Goal: Task Accomplishment & Management: Use online tool/utility

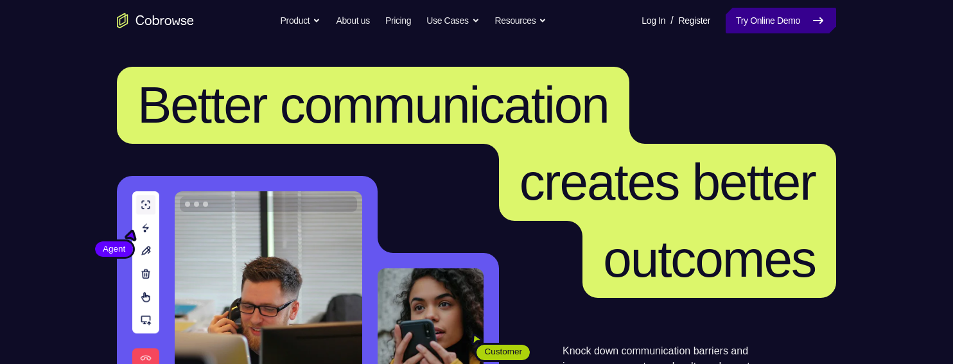
click at [774, 17] on link "Try Online Demo" at bounding box center [781, 21] width 110 height 26
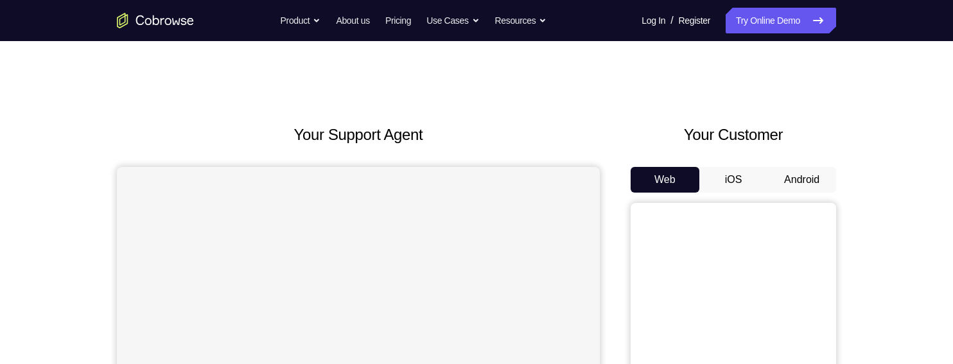
click at [808, 177] on button "Android" at bounding box center [802, 180] width 69 height 26
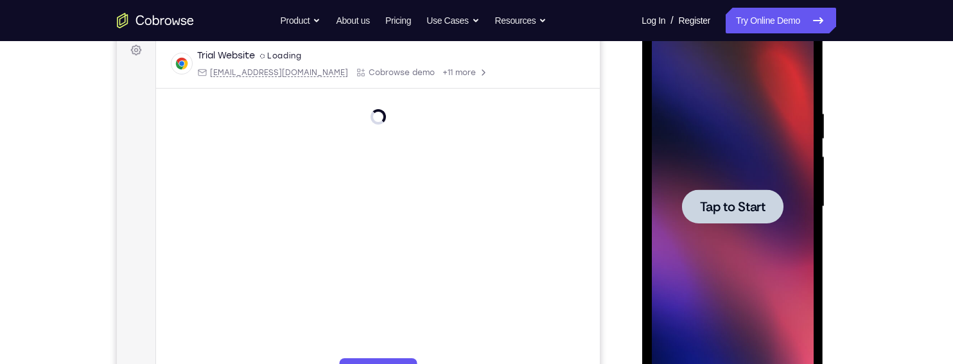
scroll to position [197, 0]
click at [755, 201] on span "Tap to Start" at bounding box center [732, 205] width 66 height 13
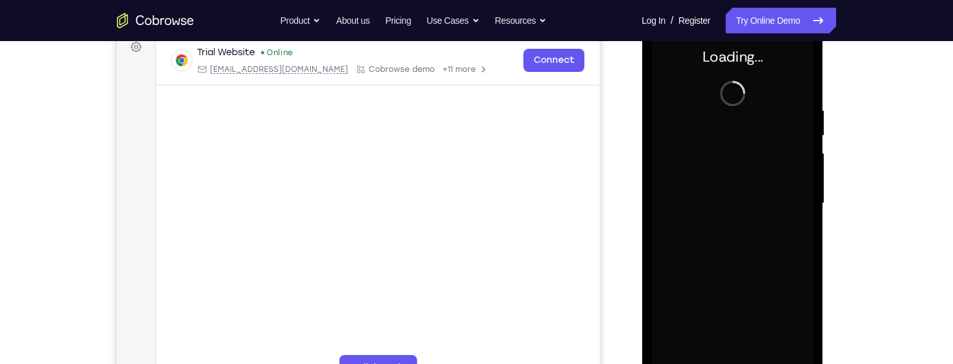
scroll to position [197, 0]
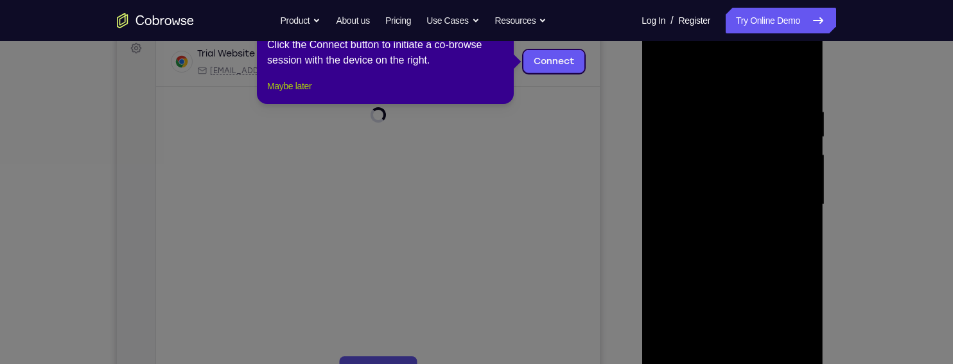
click at [282, 94] on button "Maybe later" at bounding box center [289, 85] width 44 height 15
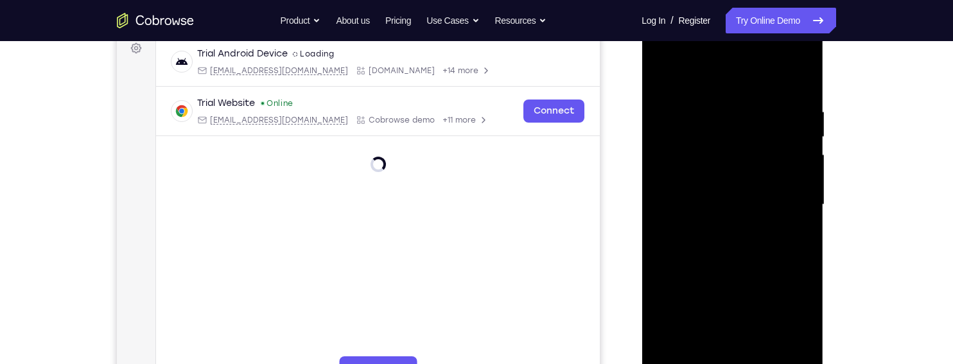
scroll to position [294, 0]
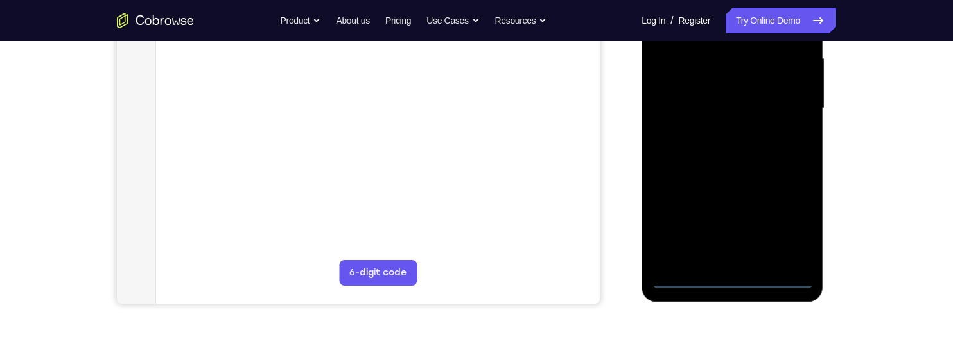
click at [741, 280] on div at bounding box center [732, 109] width 162 height 360
click at [797, 223] on div at bounding box center [732, 109] width 162 height 360
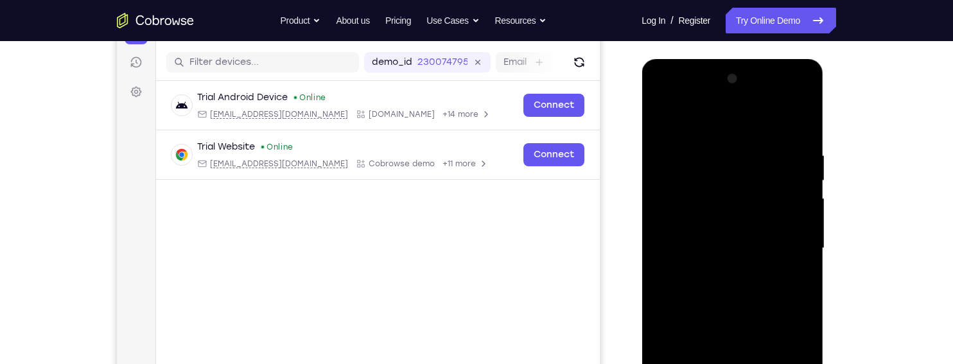
scroll to position [153, 0]
click at [750, 118] on div at bounding box center [732, 249] width 162 height 360
click at [790, 239] on div at bounding box center [732, 249] width 162 height 360
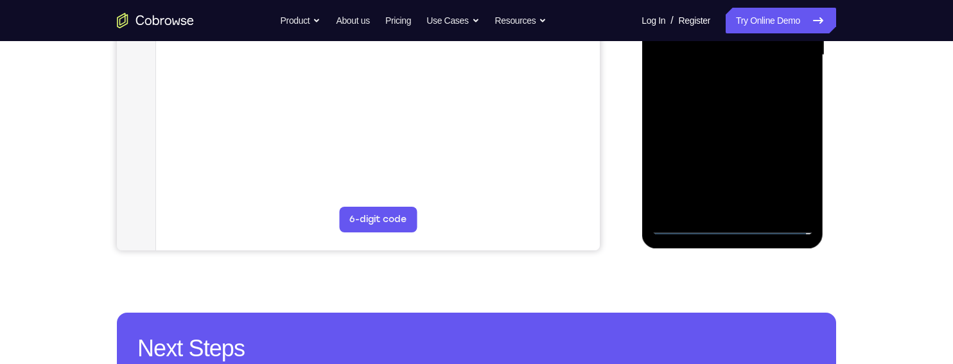
scroll to position [351, 0]
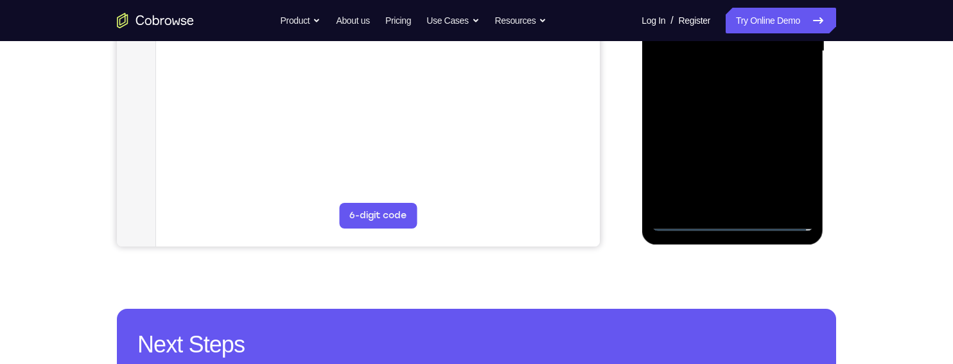
click at [722, 203] on div at bounding box center [732, 52] width 162 height 360
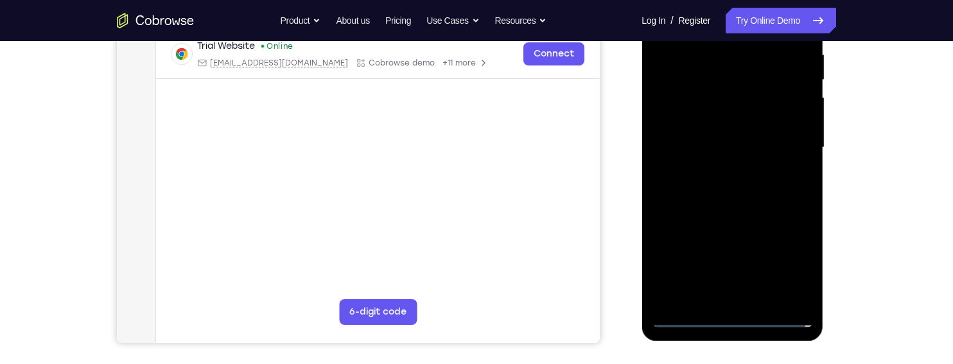
scroll to position [256, 0]
click at [748, 139] on div at bounding box center [732, 147] width 162 height 360
click at [762, 117] on div at bounding box center [732, 147] width 162 height 360
click at [774, 141] on div at bounding box center [732, 147] width 162 height 360
click at [790, 191] on div at bounding box center [732, 147] width 162 height 360
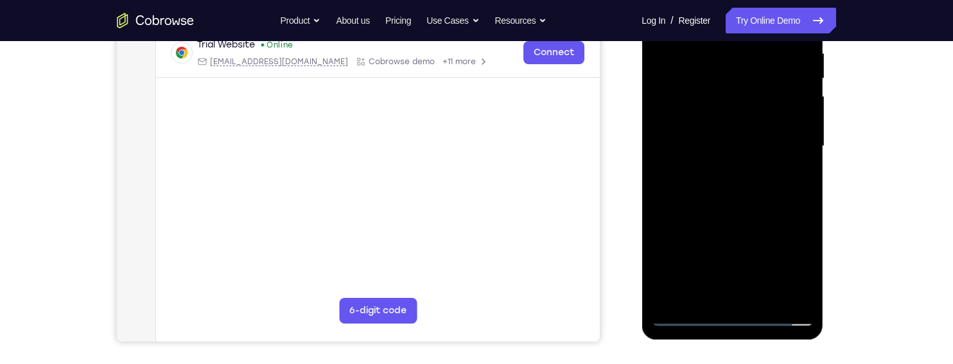
click at [778, 184] on div at bounding box center [732, 147] width 162 height 360
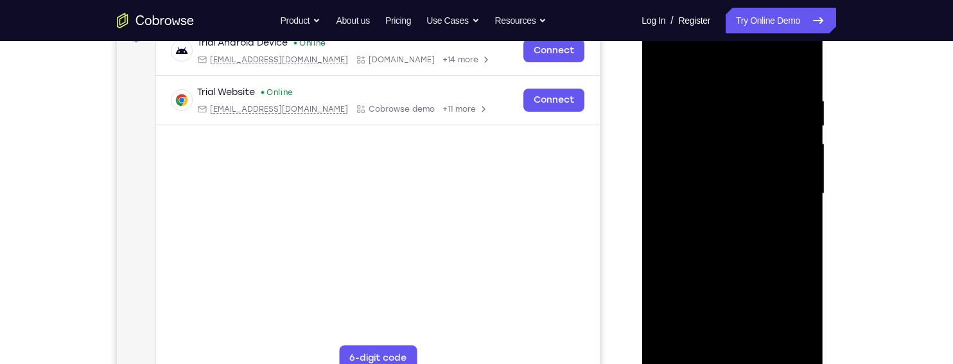
scroll to position [207, 0]
click at [798, 89] on div at bounding box center [732, 195] width 162 height 360
click at [768, 236] on div at bounding box center [732, 195] width 162 height 360
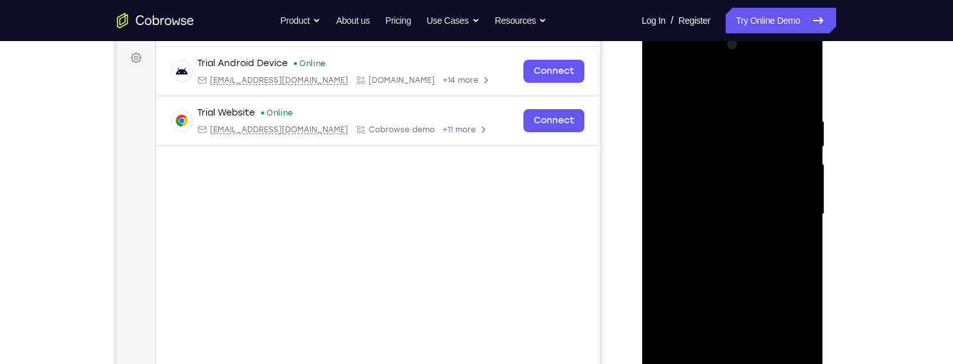
scroll to position [178, 0]
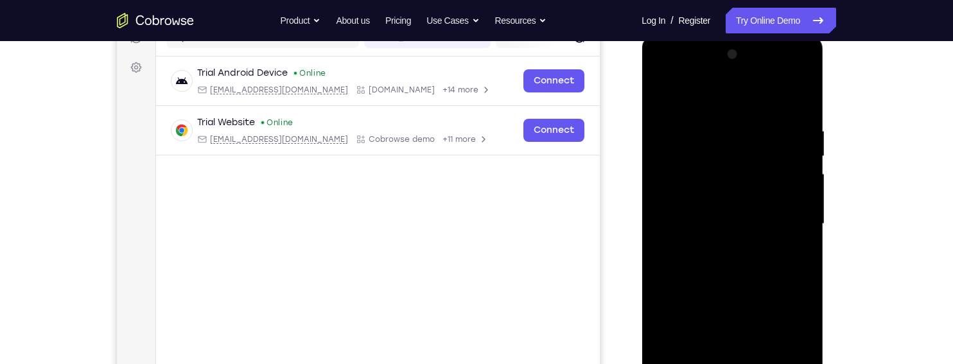
click at [786, 92] on div at bounding box center [732, 224] width 162 height 360
click at [661, 72] on div at bounding box center [732, 224] width 162 height 360
click at [676, 182] on div at bounding box center [732, 224] width 162 height 360
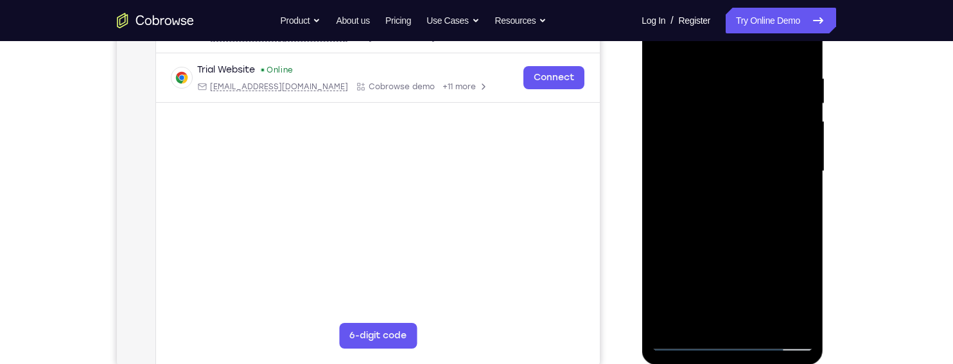
scroll to position [234, 0]
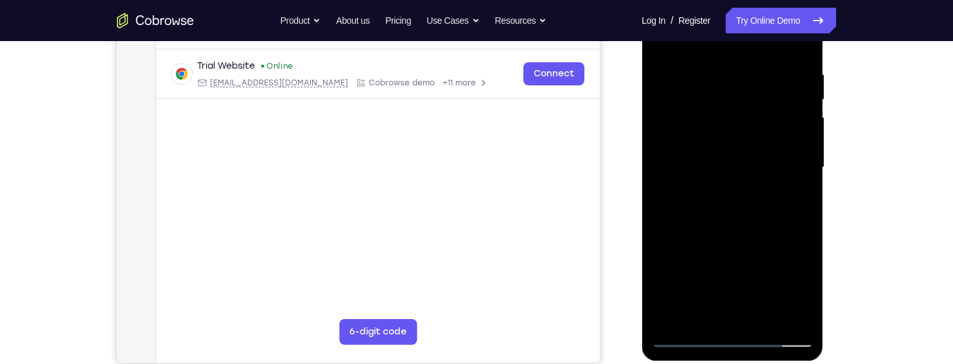
click at [773, 222] on div at bounding box center [732, 168] width 162 height 360
click at [764, 311] on div at bounding box center [732, 168] width 162 height 360
click at [769, 231] on div at bounding box center [732, 168] width 162 height 360
click at [791, 132] on div at bounding box center [732, 168] width 162 height 360
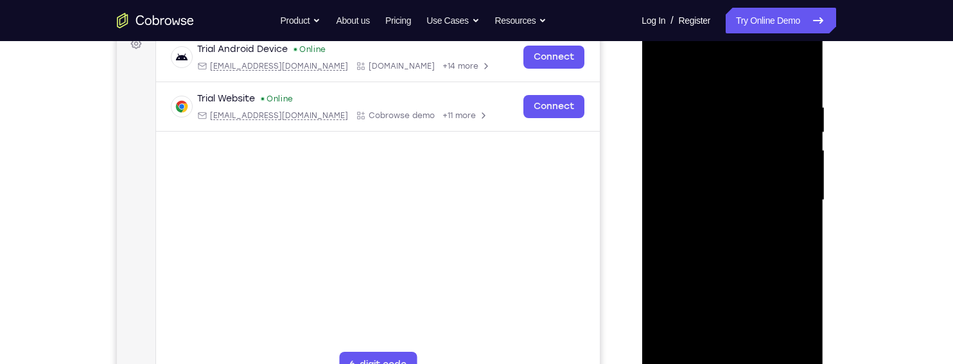
scroll to position [197, 0]
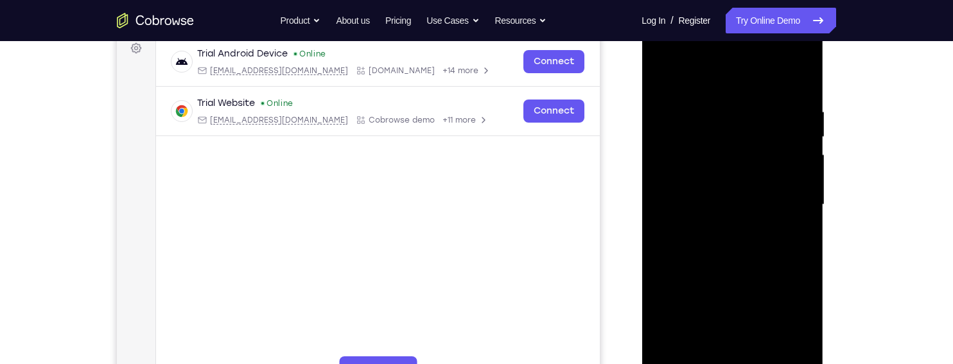
click at [658, 77] on div at bounding box center [732, 205] width 162 height 360
click at [655, 78] on div at bounding box center [732, 205] width 162 height 360
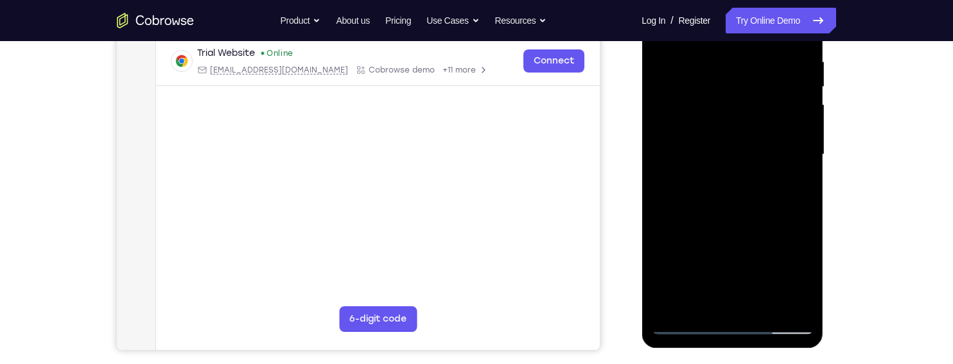
scroll to position [249, 0]
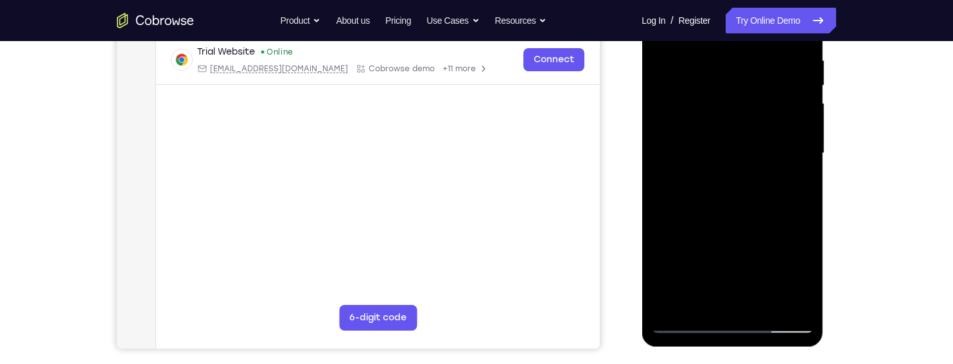
click at [708, 300] on div at bounding box center [732, 154] width 162 height 360
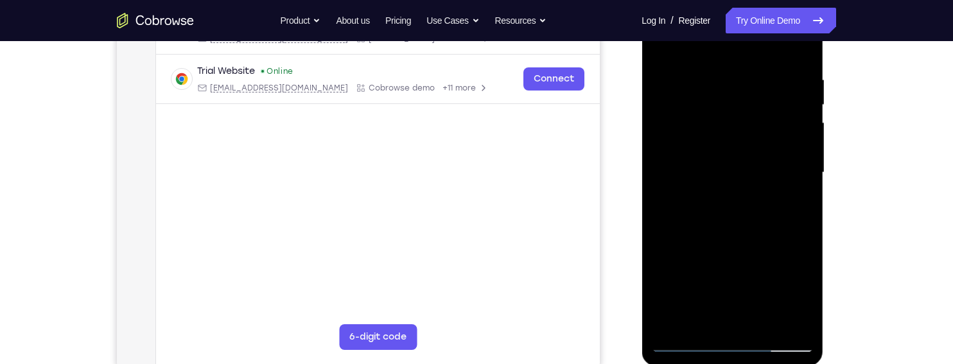
scroll to position [197, 0]
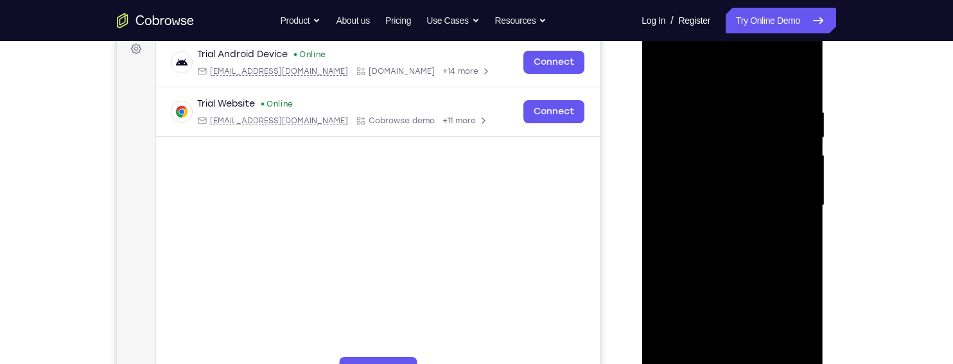
click at [778, 78] on div at bounding box center [732, 206] width 162 height 360
click at [754, 105] on div at bounding box center [732, 206] width 162 height 360
click at [793, 210] on div at bounding box center [732, 206] width 162 height 360
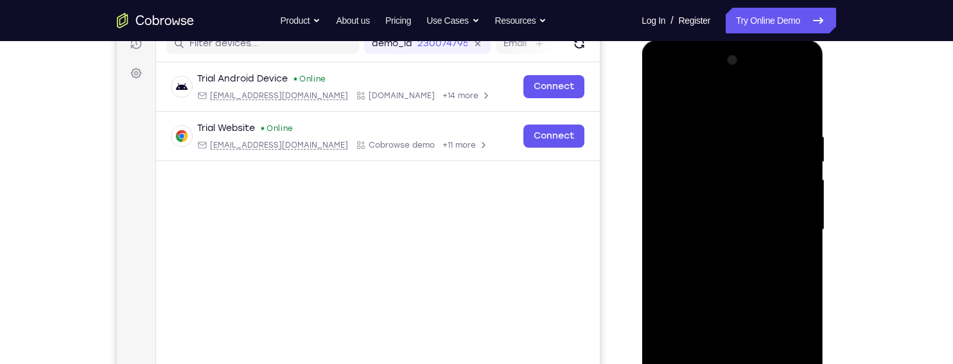
scroll to position [147, 0]
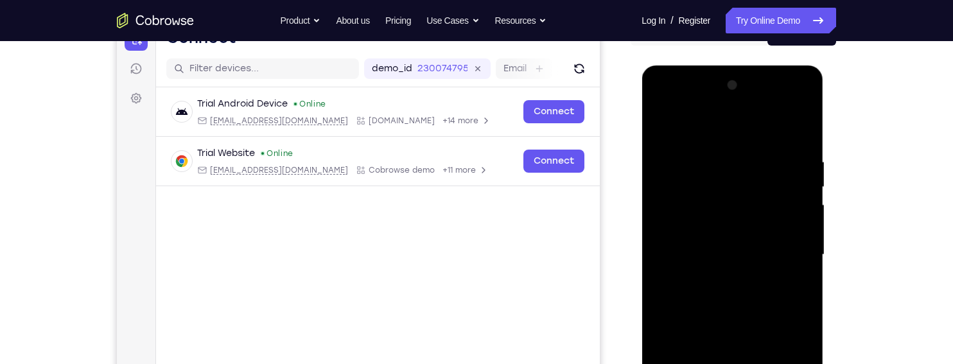
click at [663, 125] on div at bounding box center [732, 255] width 162 height 360
click at [669, 209] on div at bounding box center [732, 255] width 162 height 360
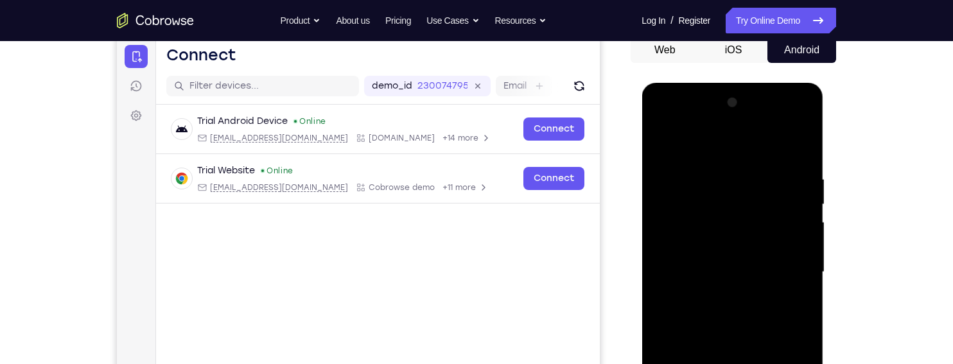
scroll to position [130, 0]
click at [806, 225] on div at bounding box center [732, 272] width 162 height 360
click at [804, 222] on div at bounding box center [732, 272] width 162 height 360
click at [804, 223] on div at bounding box center [732, 272] width 162 height 360
click at [805, 222] on div at bounding box center [732, 272] width 162 height 360
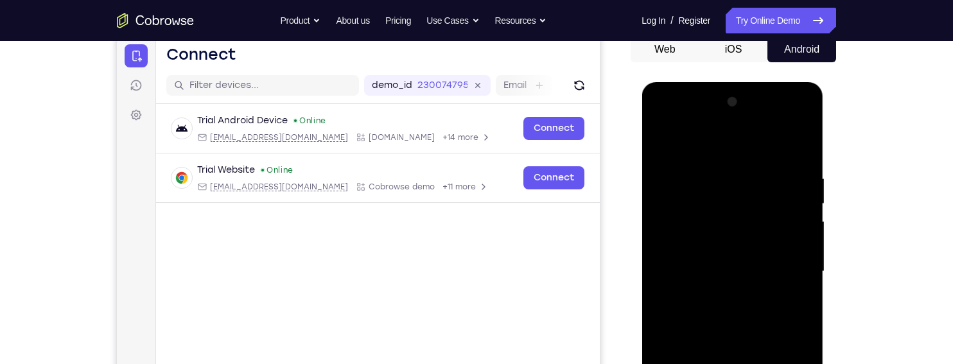
click at [791, 231] on div at bounding box center [732, 272] width 162 height 360
click at [796, 230] on div at bounding box center [732, 272] width 162 height 360
click at [794, 234] on div at bounding box center [732, 272] width 162 height 360
click at [792, 221] on div at bounding box center [732, 272] width 162 height 360
click at [804, 221] on div at bounding box center [732, 272] width 162 height 360
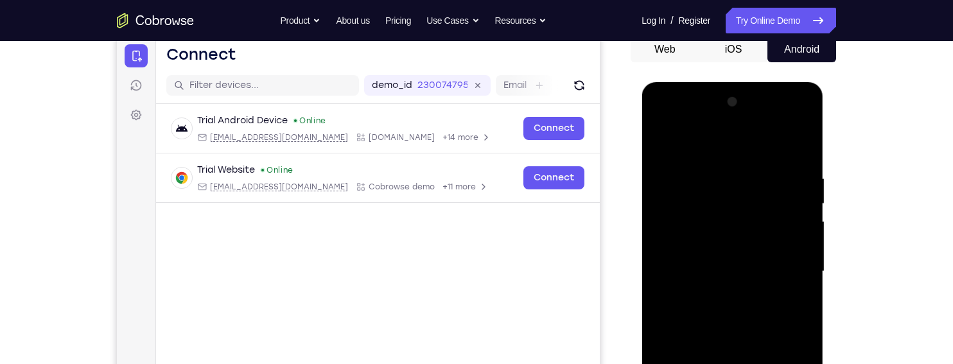
click at [812, 183] on div at bounding box center [732, 272] width 162 height 360
click at [795, 220] on div at bounding box center [732, 272] width 162 height 360
click at [800, 251] on div at bounding box center [732, 272] width 162 height 360
click at [797, 287] on div at bounding box center [732, 272] width 162 height 360
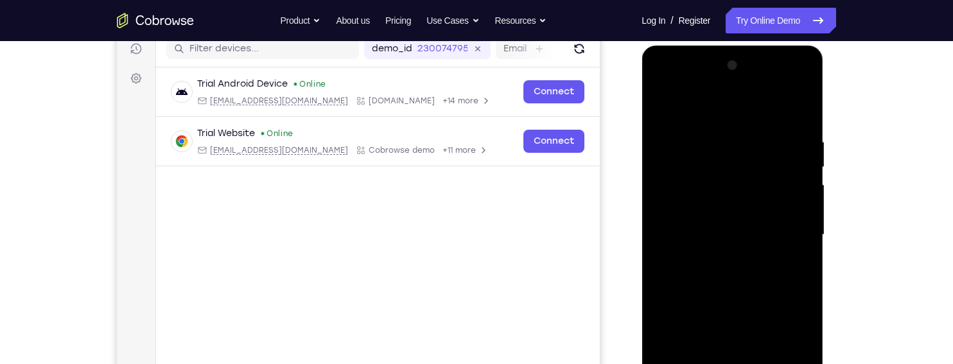
scroll to position [162, 0]
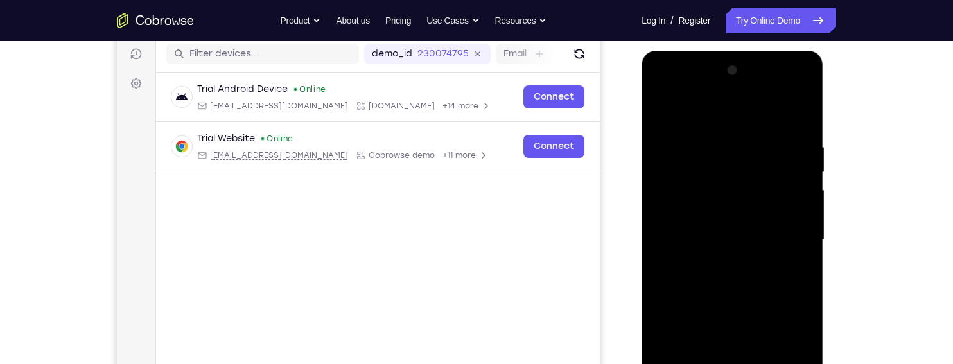
click at [803, 77] on div at bounding box center [732, 240] width 162 height 360
click at [802, 75] on div at bounding box center [732, 240] width 162 height 360
click at [804, 78] on div at bounding box center [732, 240] width 162 height 360
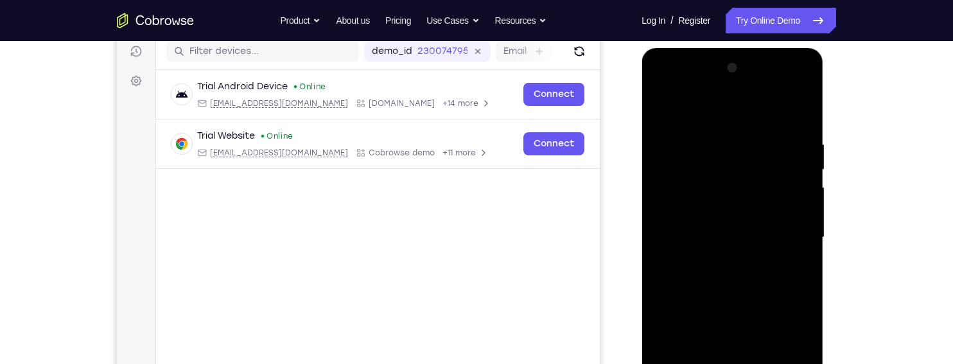
click at [670, 182] on div at bounding box center [732, 238] width 162 height 360
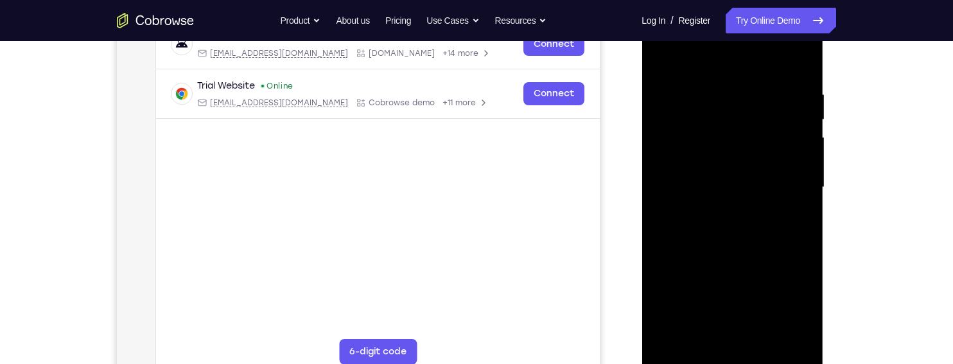
scroll to position [217, 0]
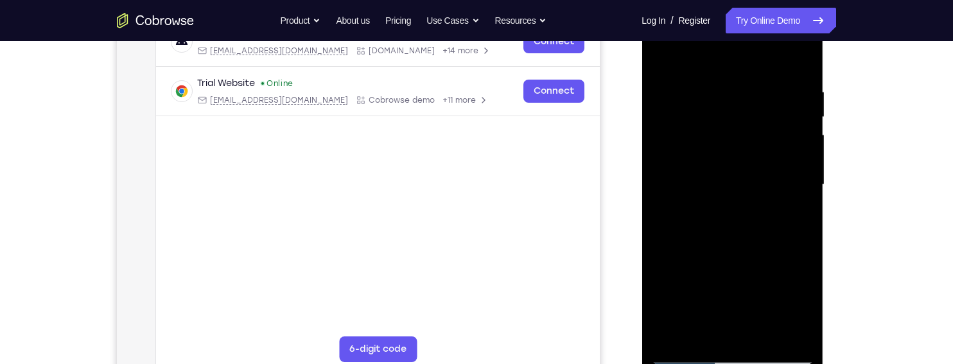
click at [752, 250] on div at bounding box center [732, 185] width 162 height 360
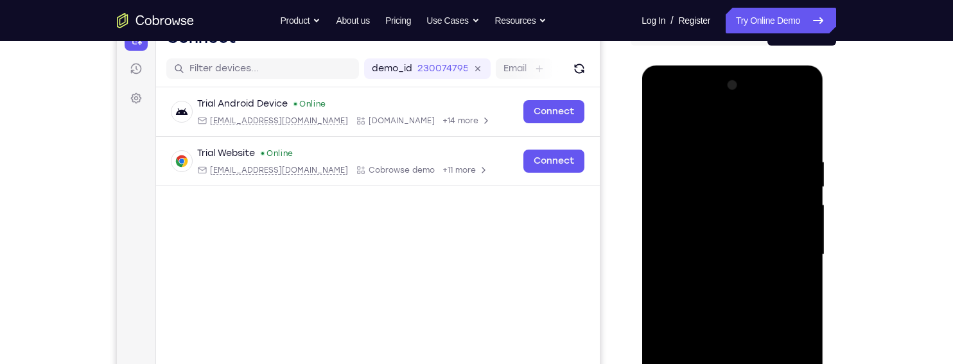
scroll to position [139, 0]
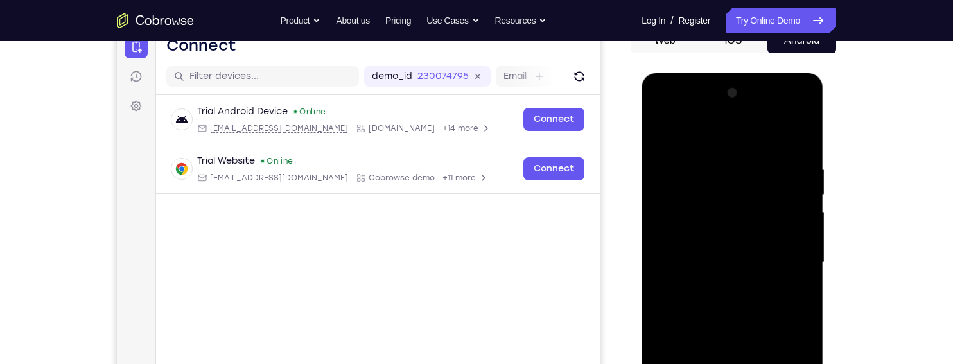
click at [662, 134] on div at bounding box center [732, 263] width 162 height 360
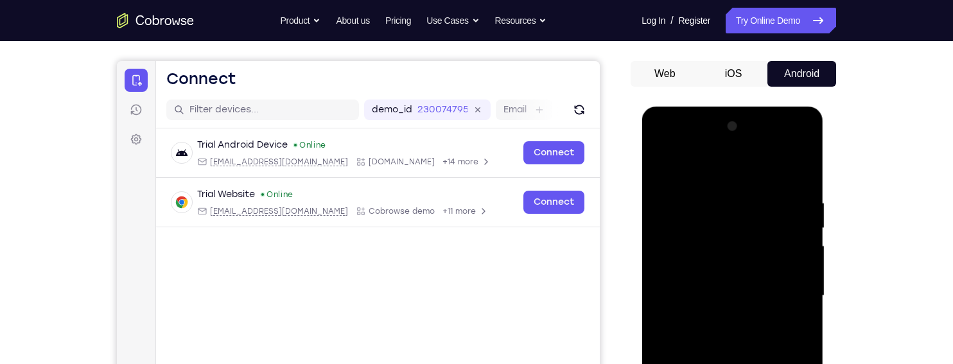
scroll to position [105, 0]
click at [656, 145] on div at bounding box center [732, 297] width 162 height 360
click at [673, 254] on div at bounding box center [732, 297] width 162 height 360
click at [758, 202] on div at bounding box center [732, 297] width 162 height 360
click at [663, 172] on div at bounding box center [732, 297] width 162 height 360
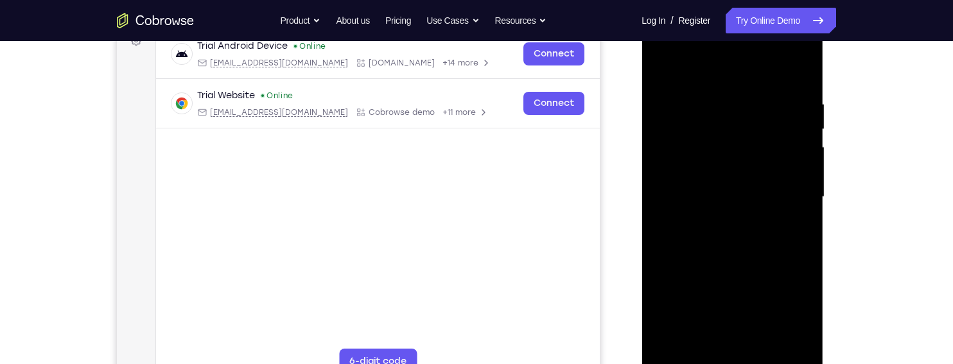
scroll to position [207, 0]
click at [671, 271] on div at bounding box center [732, 195] width 162 height 360
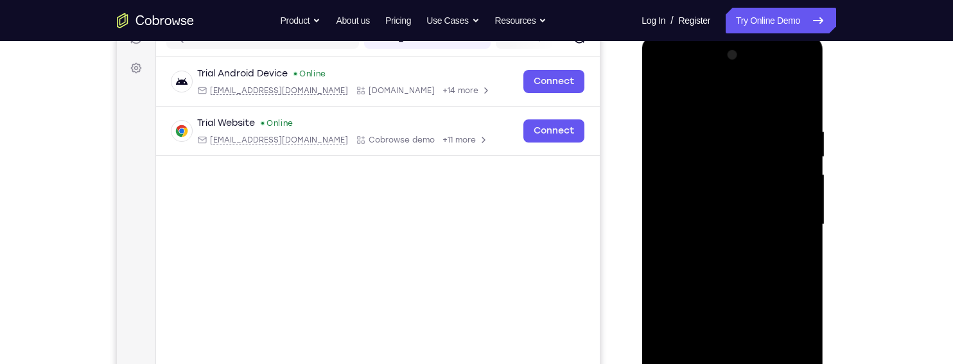
scroll to position [173, 0]
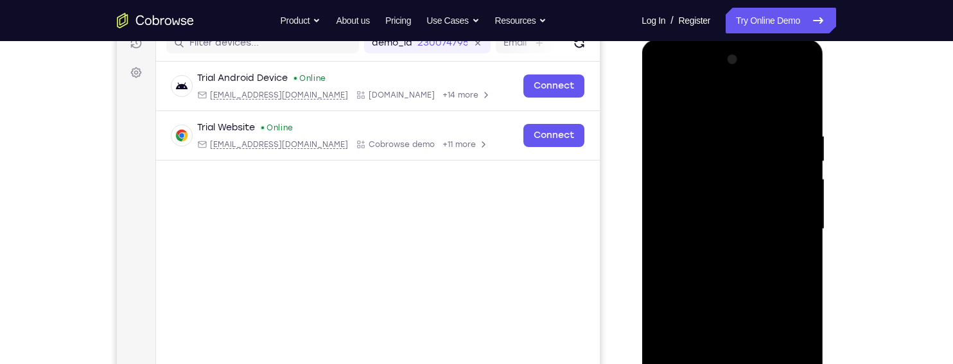
click at [805, 209] on div at bounding box center [732, 229] width 162 height 360
click at [804, 209] on div at bounding box center [732, 229] width 162 height 360
click at [802, 209] on div at bounding box center [732, 229] width 162 height 360
click at [799, 213] on div at bounding box center [732, 229] width 162 height 360
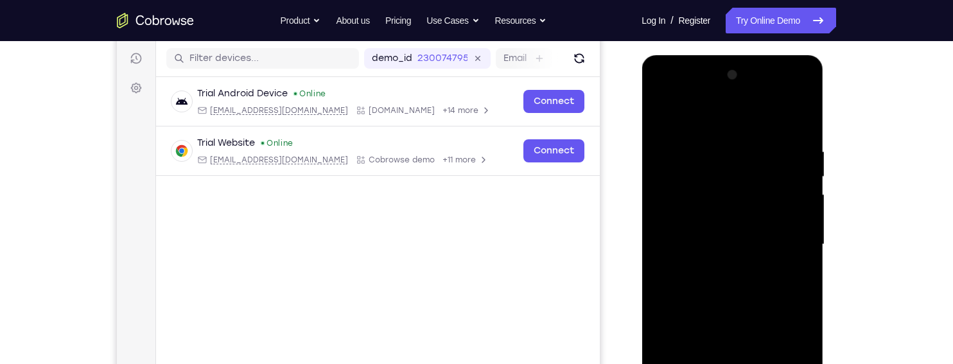
click at [653, 109] on div at bounding box center [732, 245] width 162 height 360
click at [660, 114] on div at bounding box center [732, 245] width 162 height 360
click at [721, 230] on div at bounding box center [732, 245] width 162 height 360
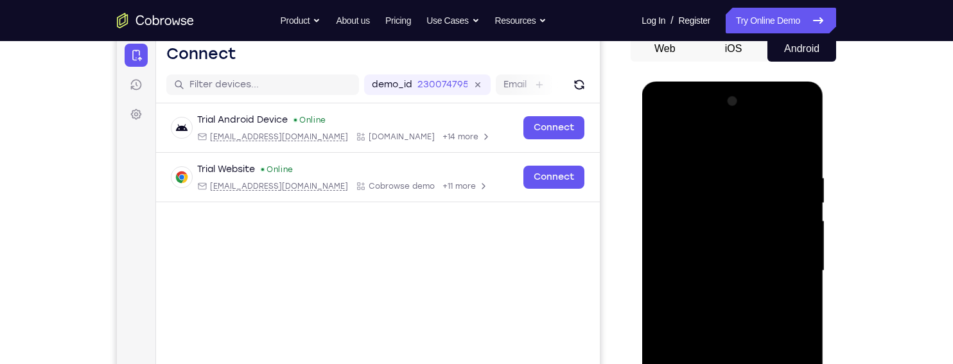
scroll to position [129, 0]
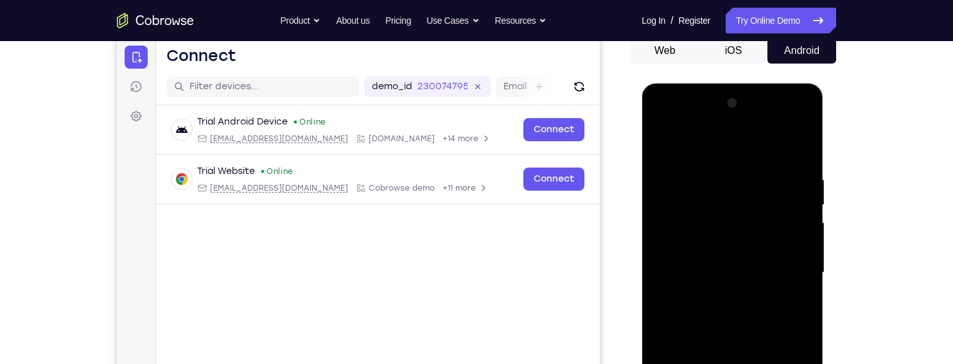
click at [793, 233] on div at bounding box center [732, 273] width 162 height 360
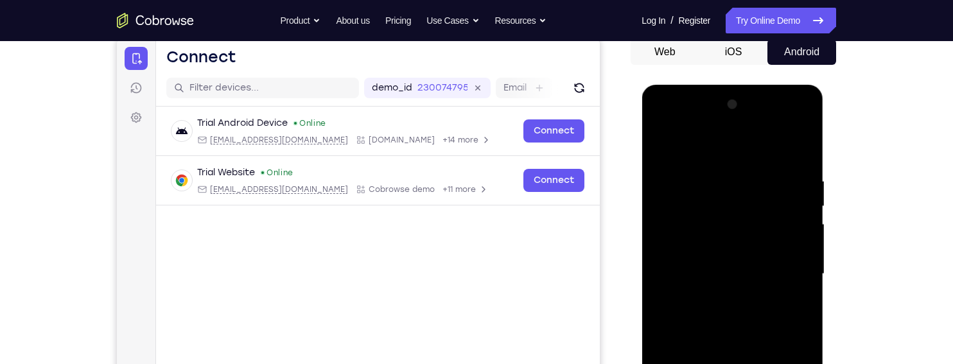
click at [800, 109] on div at bounding box center [732, 274] width 162 height 360
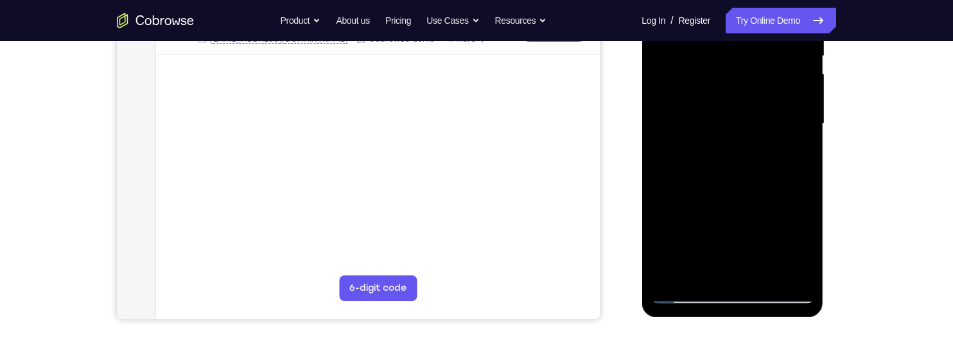
scroll to position [285, 0]
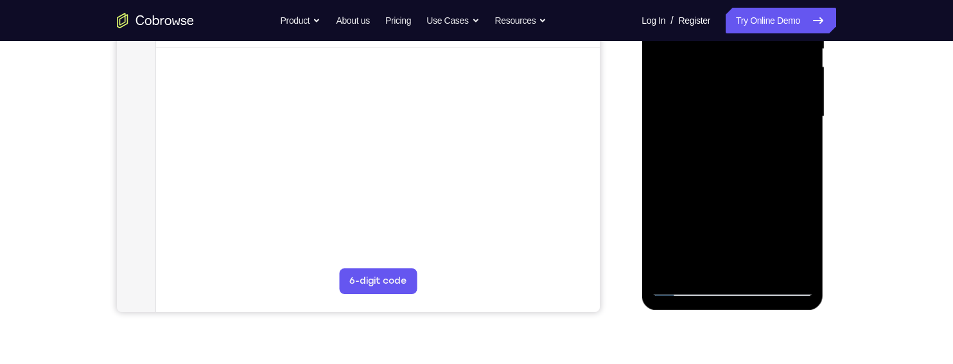
click at [766, 267] on div at bounding box center [732, 117] width 162 height 360
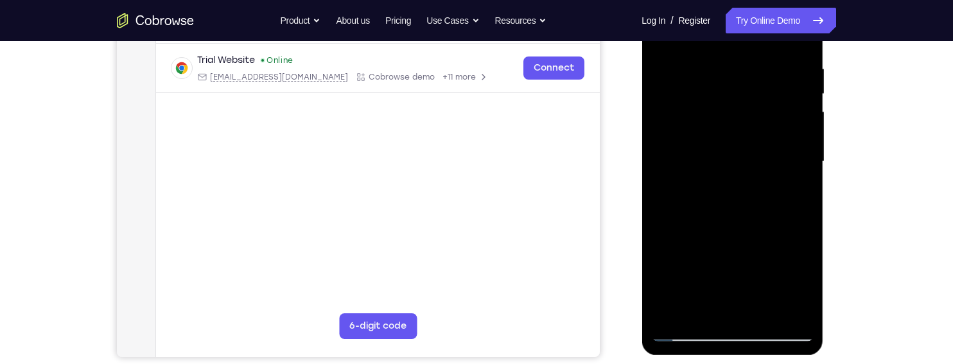
scroll to position [240, 0]
click at [786, 152] on div at bounding box center [732, 163] width 162 height 360
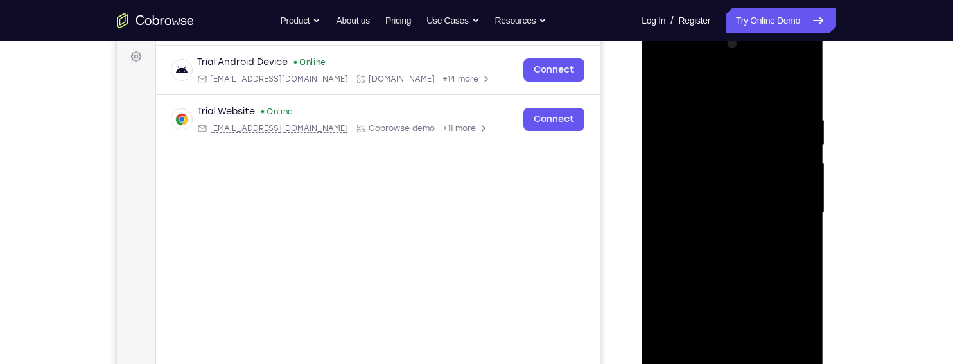
scroll to position [168, 0]
